Goal: Transaction & Acquisition: Purchase product/service

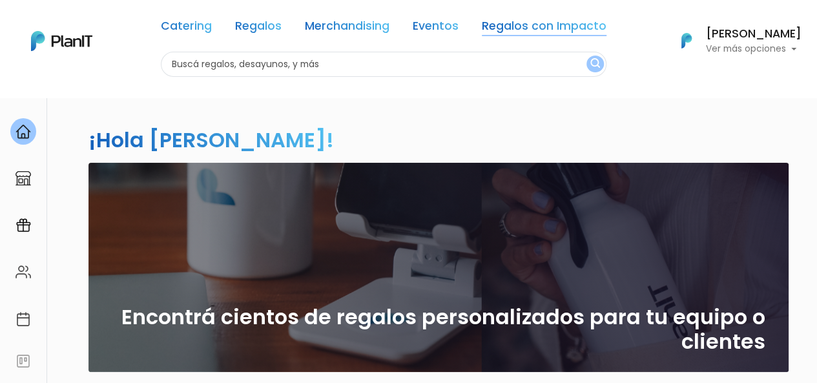
click at [511, 25] on link "Regalos con Impacto" at bounding box center [544, 28] width 125 height 15
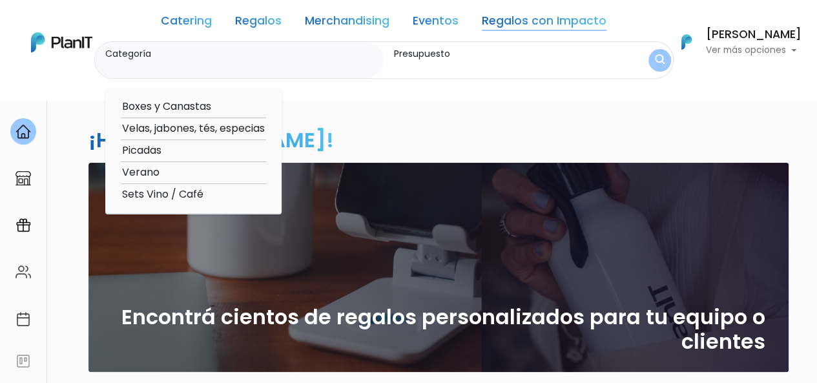
click at [155, 168] on option "Verano" at bounding box center [193, 173] width 145 height 16
type input "Verano"
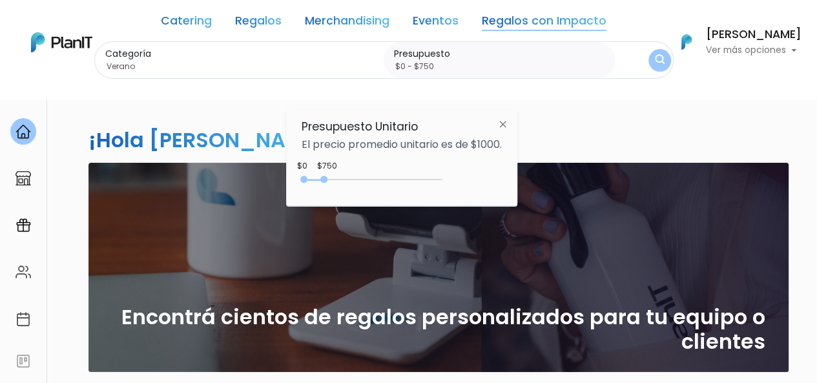
type input "$0 - $800"
drag, startPoint x: 331, startPoint y: 178, endPoint x: 329, endPoint y: 188, distance: 9.9
click at [329, 188] on div "0 : 800 0 800" at bounding box center [375, 182] width 136 height 13
click at [664, 61] on button "submit" at bounding box center [659, 60] width 25 height 25
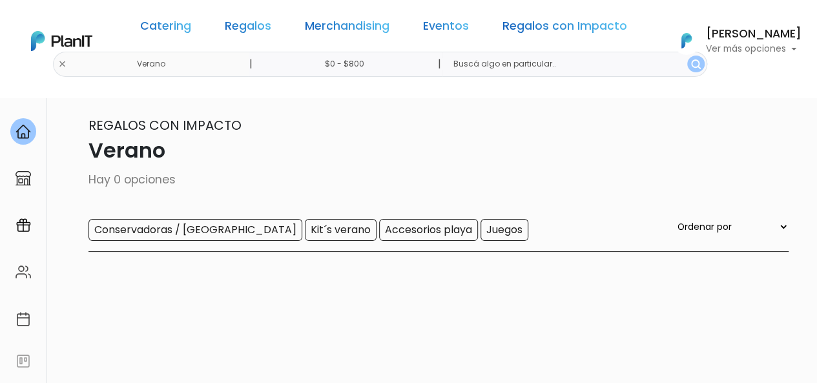
click at [407, 71] on input "$0 - $800" at bounding box center [347, 64] width 196 height 25
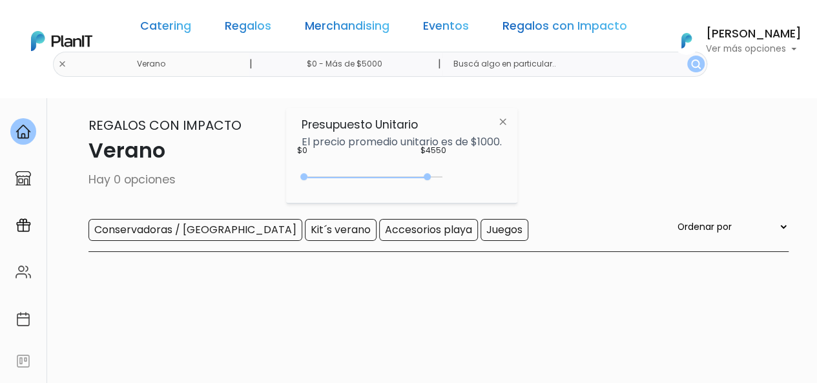
drag, startPoint x: 324, startPoint y: 178, endPoint x: 471, endPoint y: 140, distance: 151.3
click at [471, 140] on div "Presupuesto Unitario El precio promedio unitario es de $1000. $4550 $0 0 : 4550…" at bounding box center [401, 156] width 231 height 96
type input "$0 - Más de $5000"
click at [691, 68] on img "submit" at bounding box center [696, 64] width 10 height 10
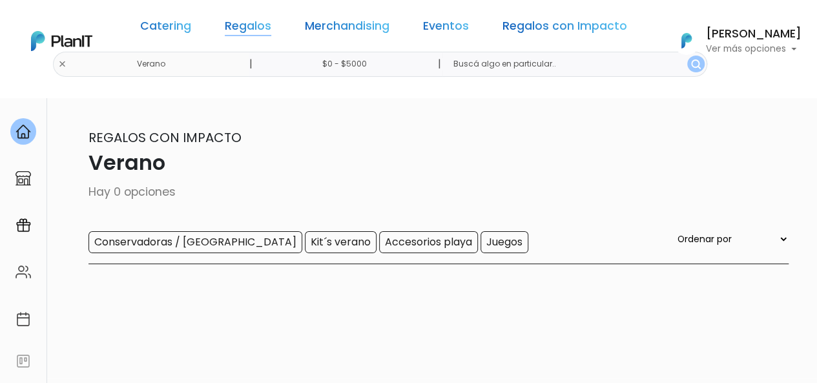
click at [250, 26] on link "Regalos" at bounding box center [248, 28] width 46 height 15
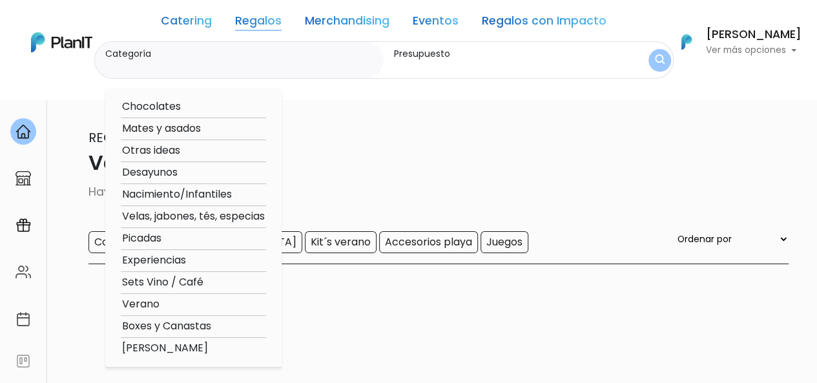
click at [148, 305] on option "Verano" at bounding box center [193, 304] width 145 height 16
type input "Verano"
type input "$0 - Más de $5000"
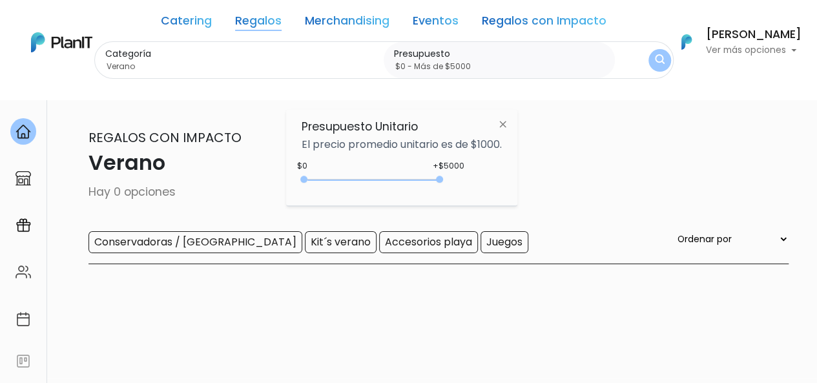
click at [655, 60] on img "submit" at bounding box center [660, 60] width 10 height 12
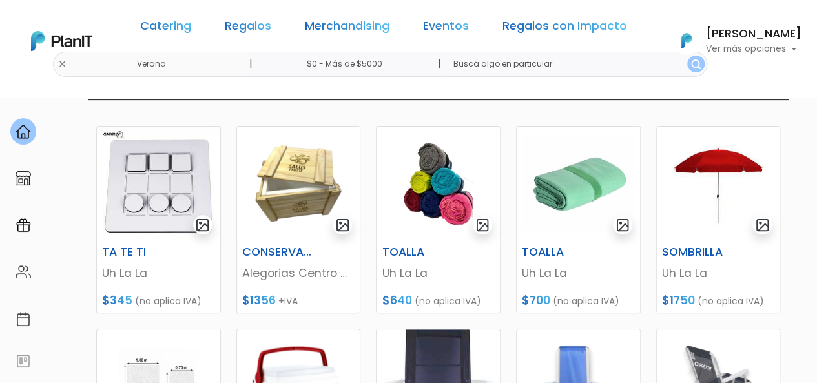
scroll to position [178, 0]
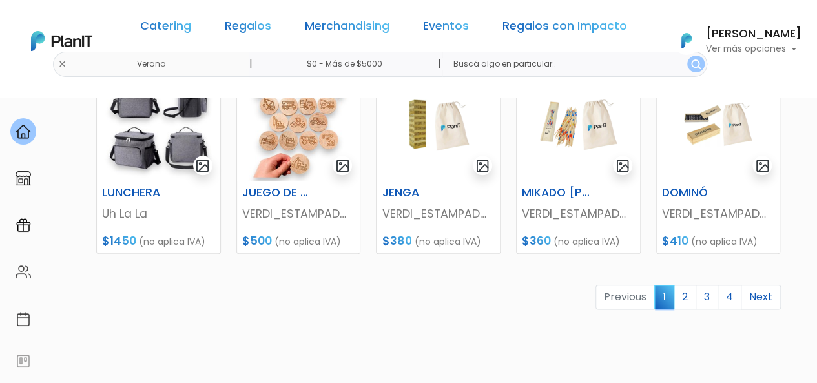
scroll to position [630, 0]
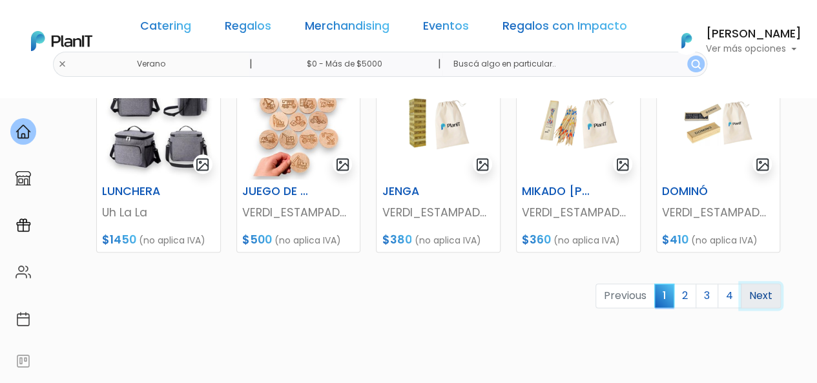
click at [771, 300] on link "Next" at bounding box center [760, 295] width 40 height 25
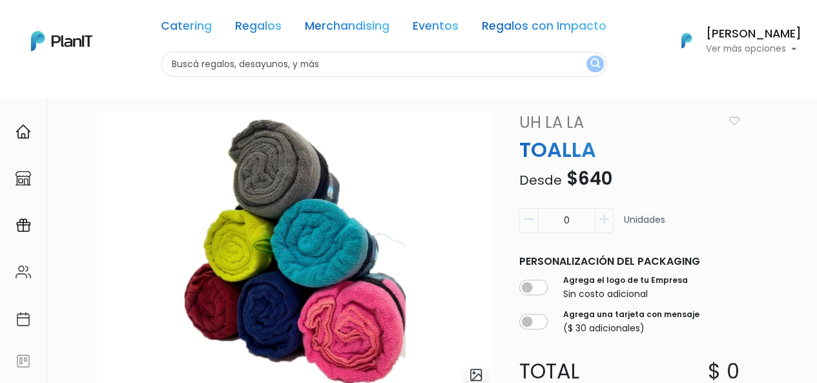
scroll to position [41, 0]
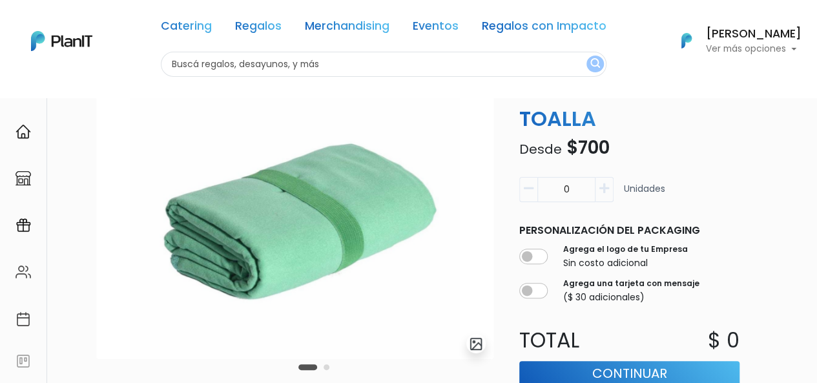
scroll to position [68, 0]
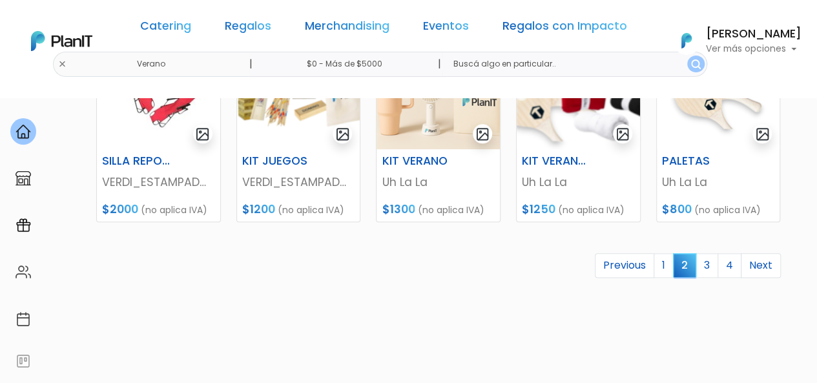
scroll to position [661, 0]
click at [763, 265] on link "Next" at bounding box center [760, 264] width 40 height 25
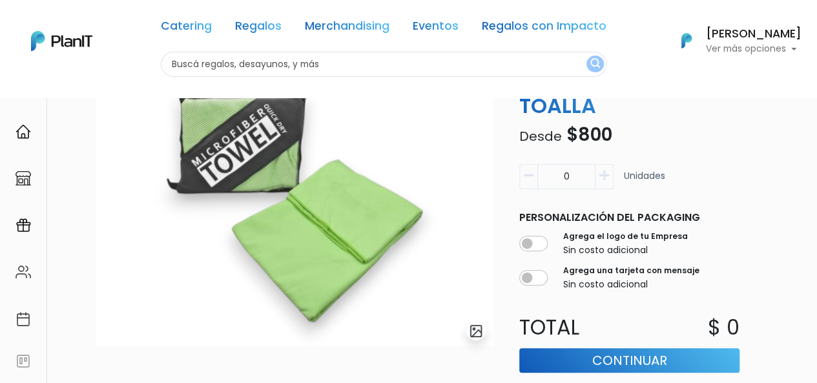
scroll to position [83, 0]
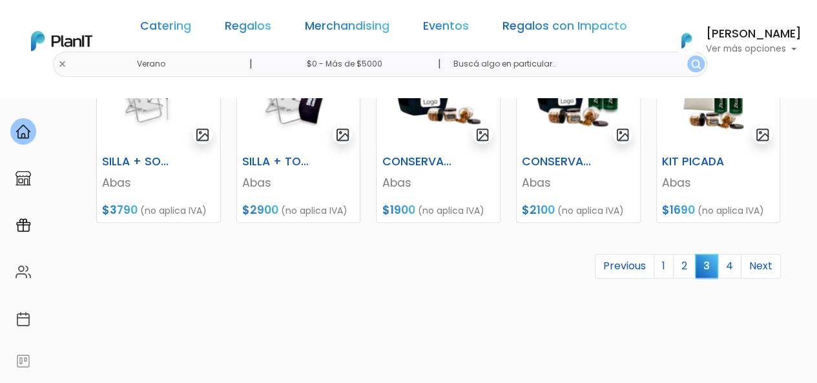
scroll to position [684, 0]
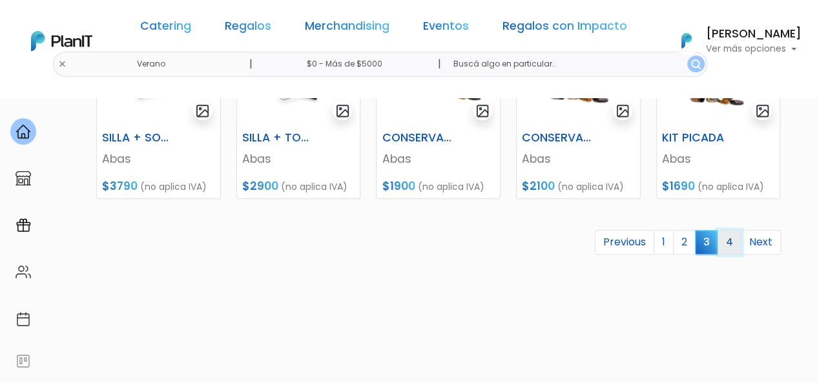
click at [733, 243] on link "4" at bounding box center [729, 242] width 24 height 25
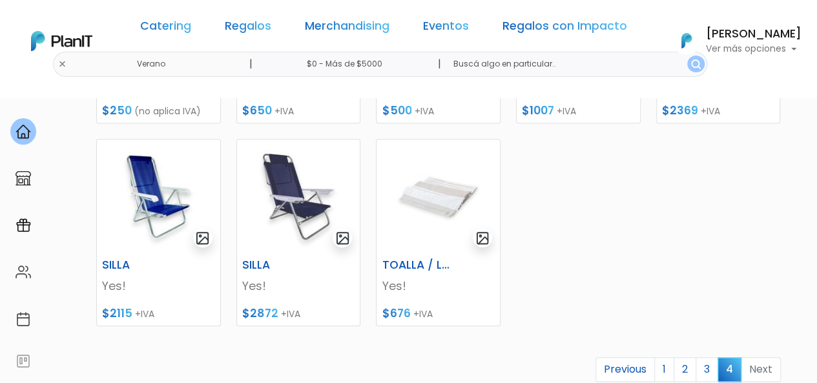
scroll to position [556, 0]
